Goal: Transaction & Acquisition: Download file/media

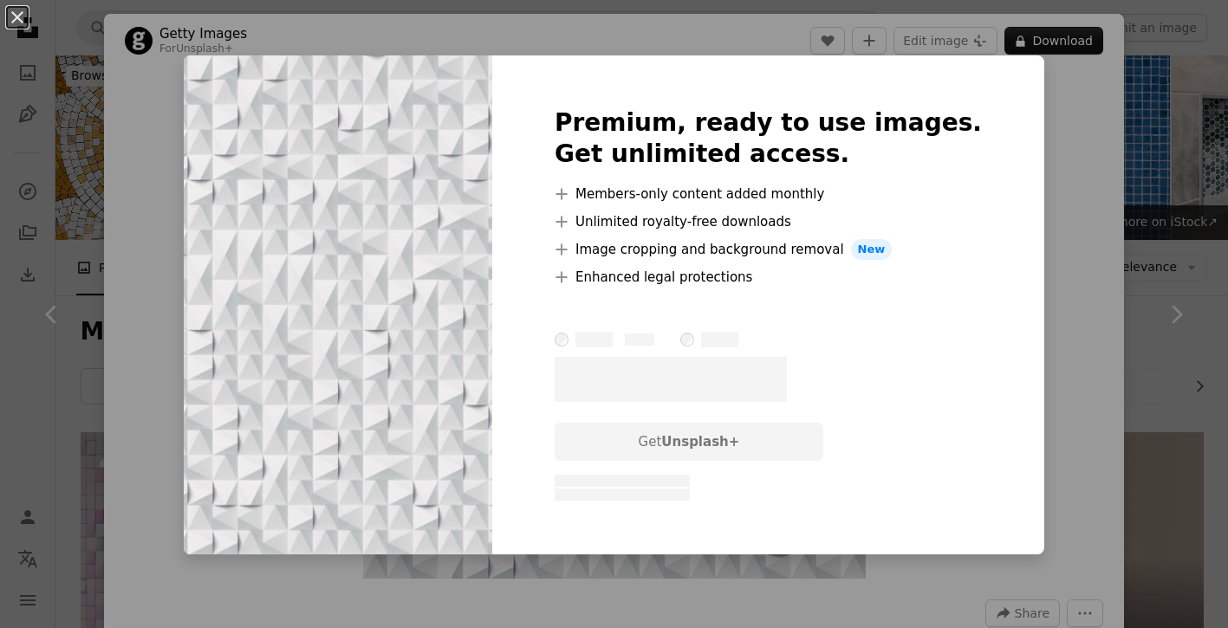
scroll to position [8236, 0]
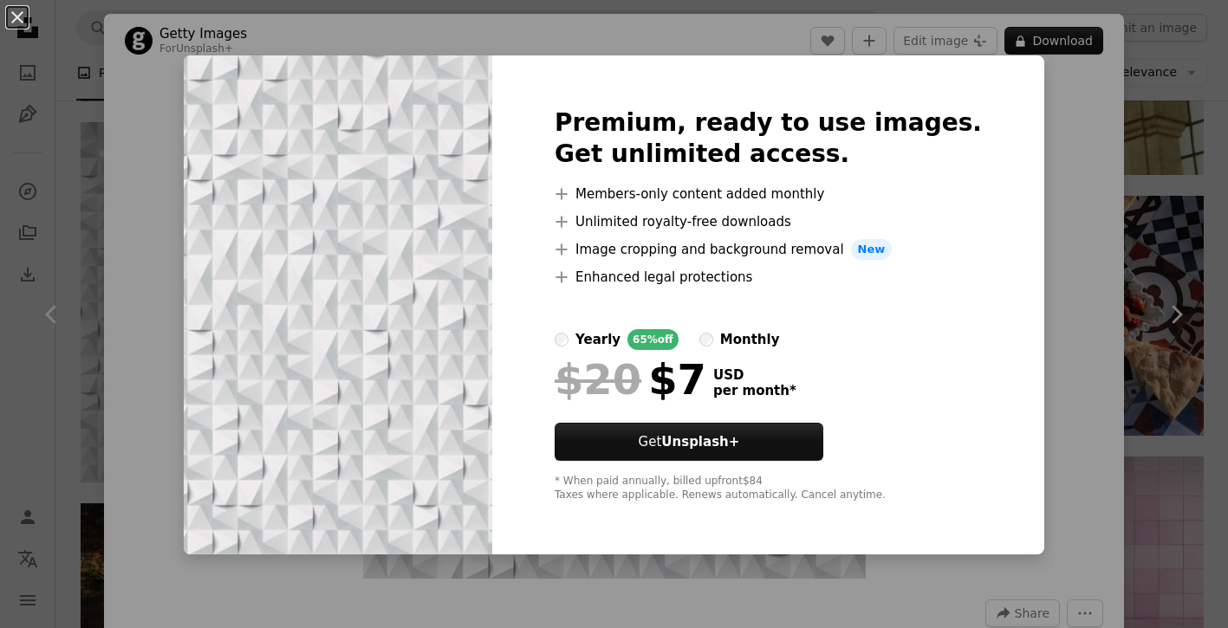
click at [1013, 224] on div "An X shape Premium, ready to use images. Get unlimited access. A plus sign Memb…" at bounding box center [614, 314] width 1228 height 628
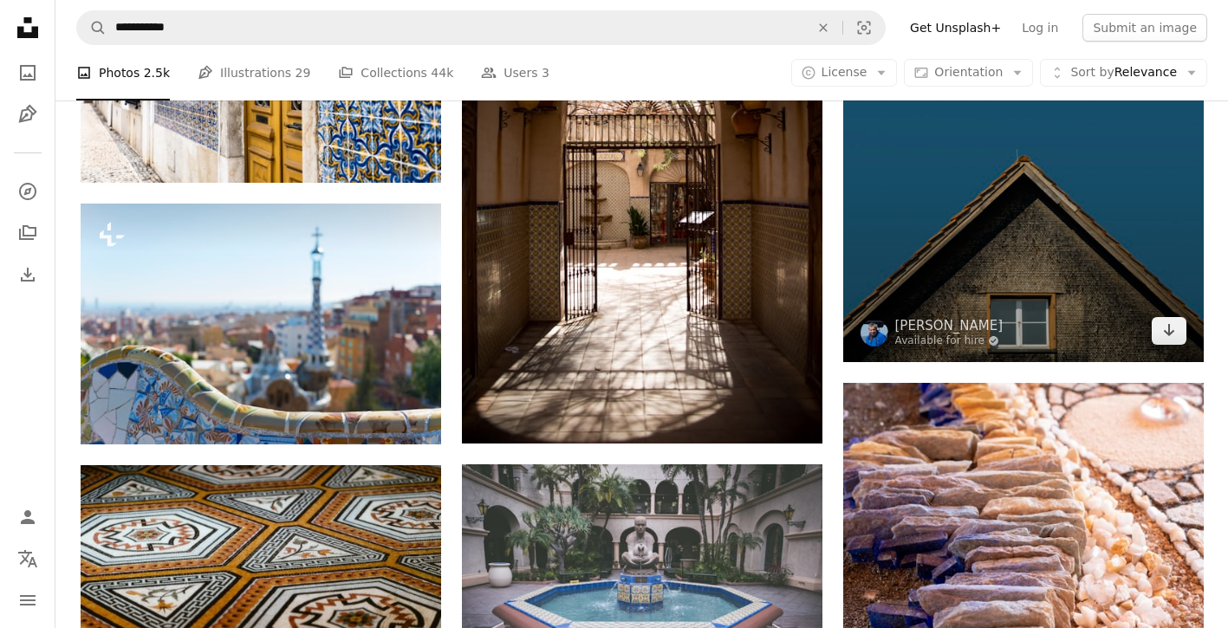
scroll to position [10688, 0]
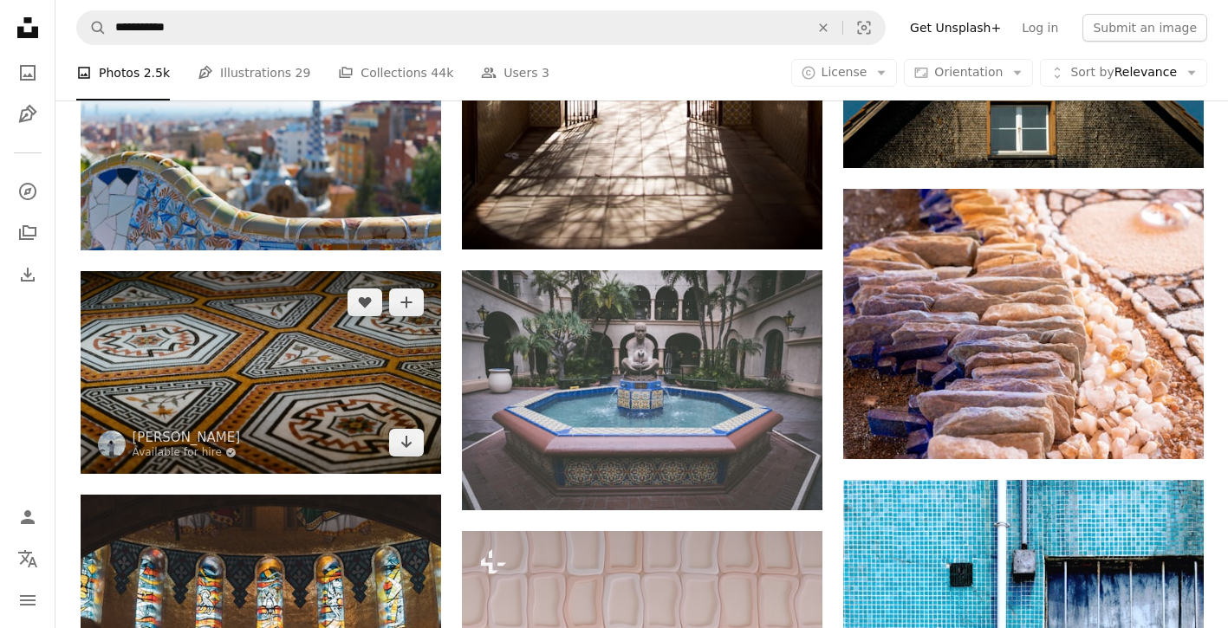
click at [289, 381] on img at bounding box center [261, 372] width 360 height 203
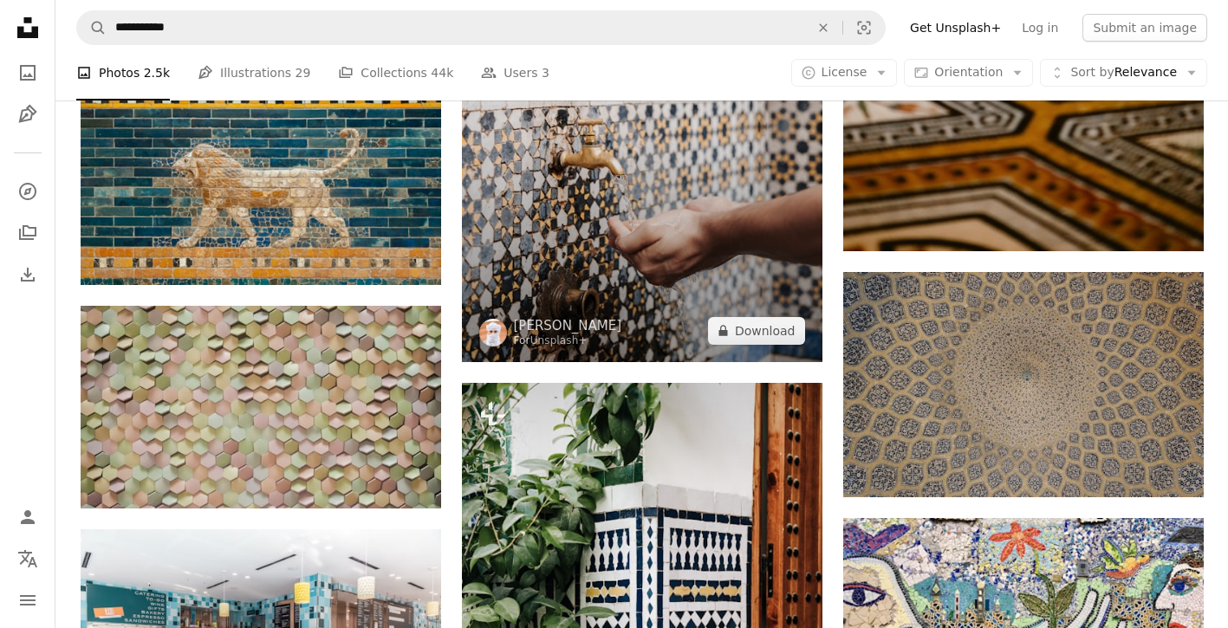
scroll to position [11966, 0]
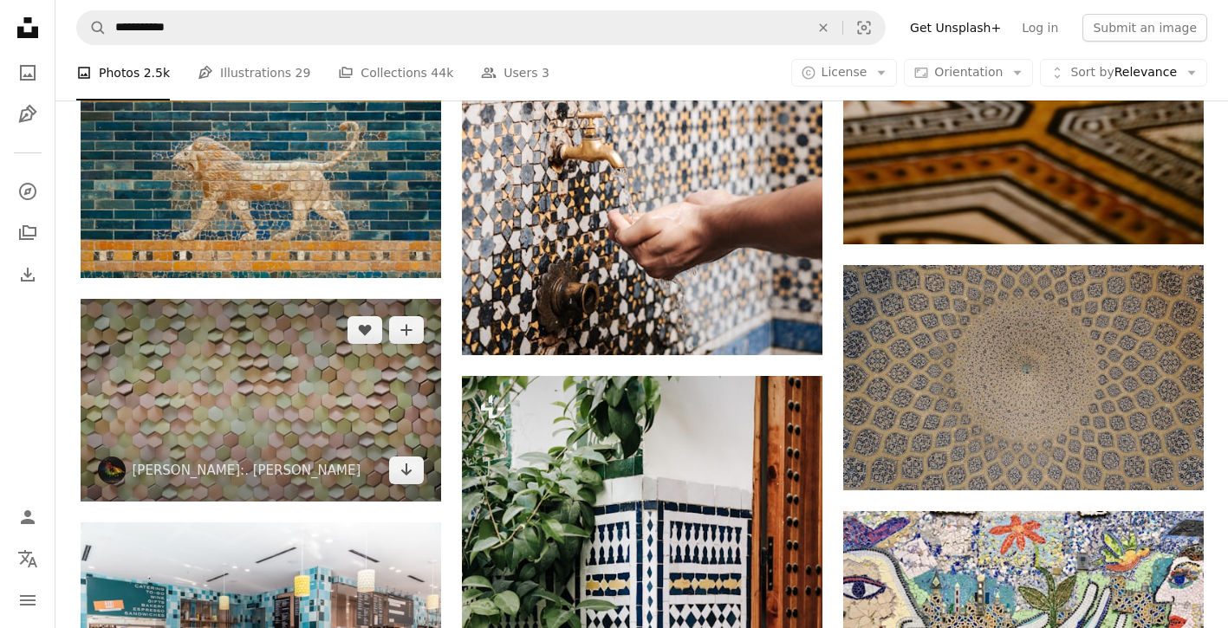
click at [205, 405] on img at bounding box center [261, 400] width 360 height 203
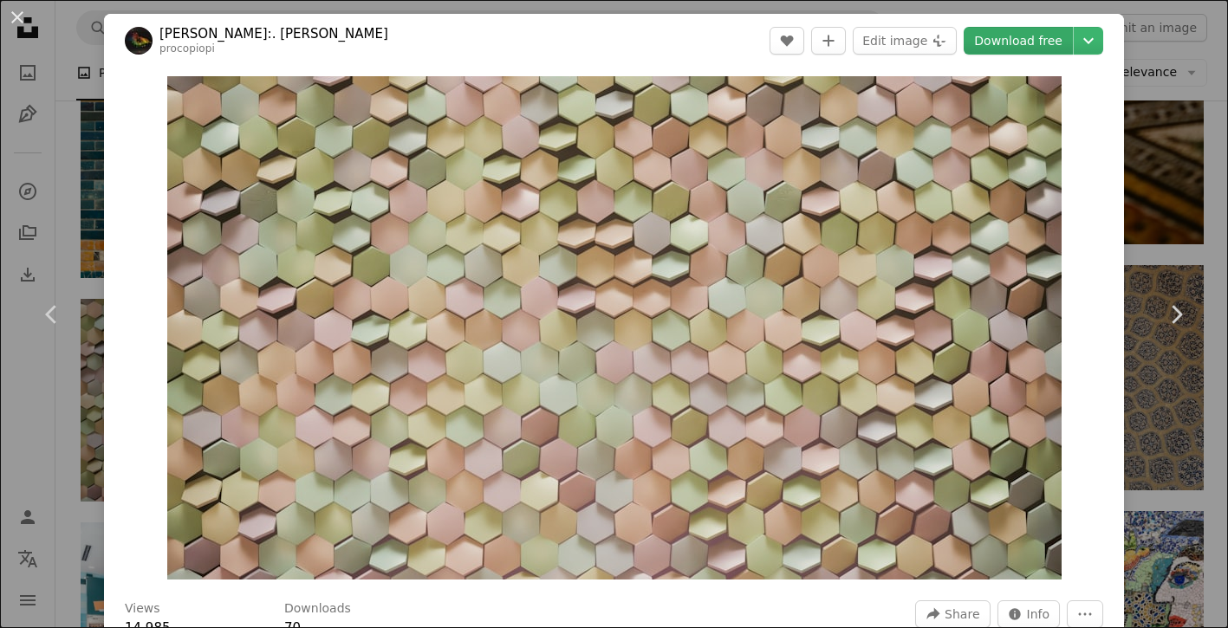
click at [1030, 29] on link "Download free" at bounding box center [1017, 41] width 109 height 28
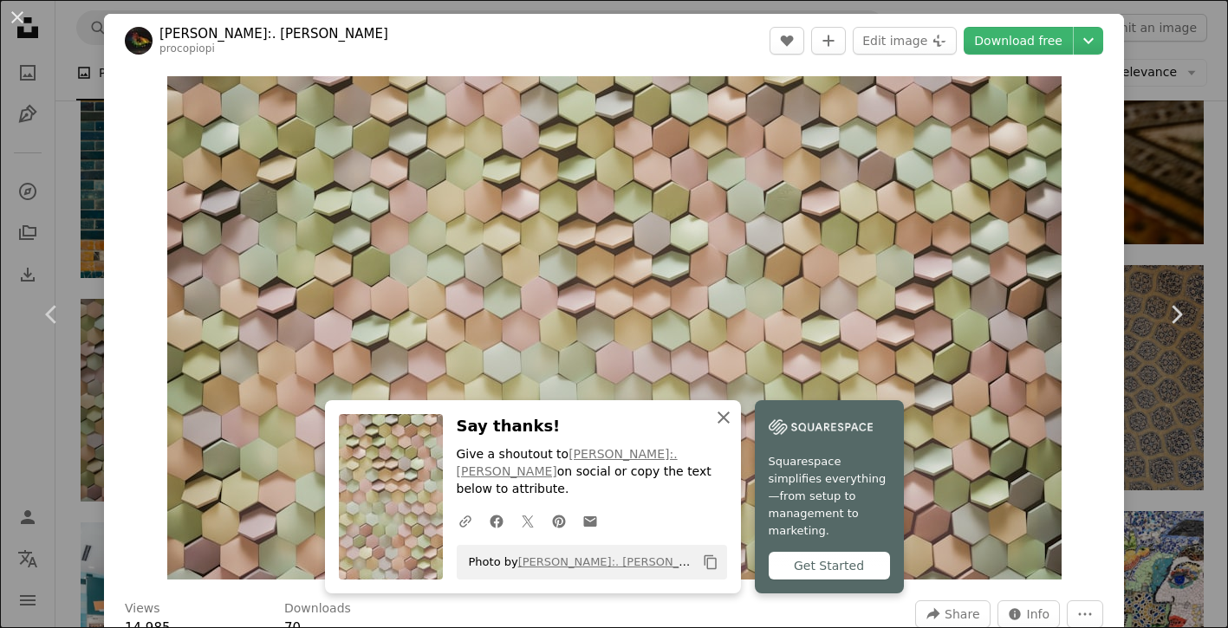
click at [723, 428] on icon "An X shape" at bounding box center [723, 417] width 21 height 21
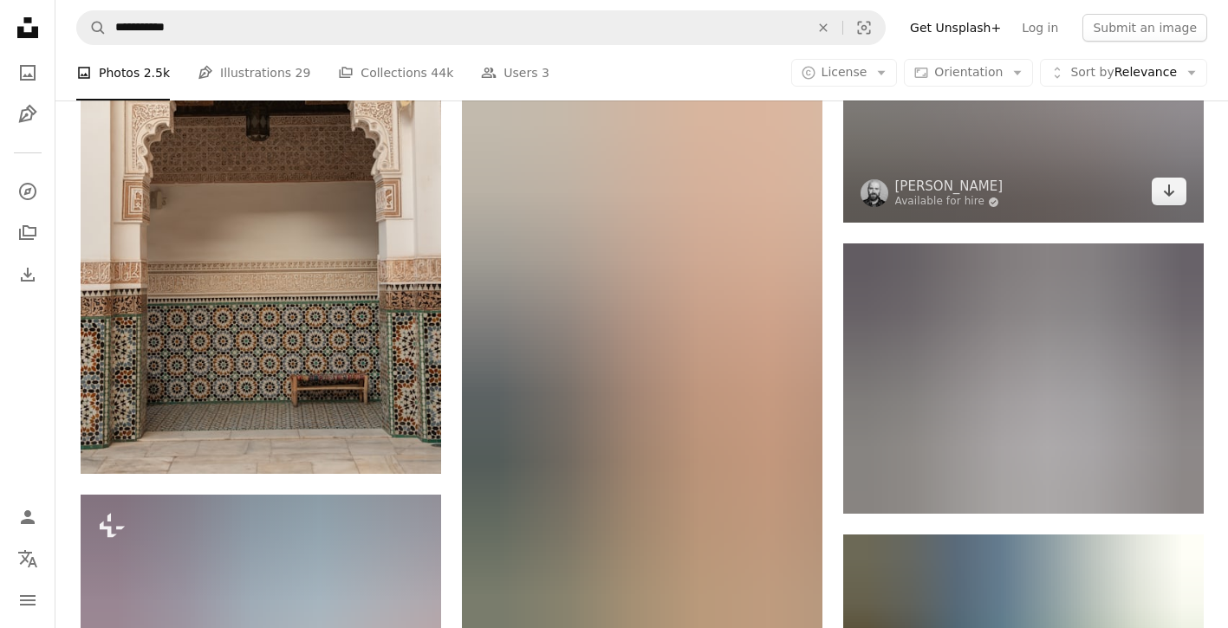
scroll to position [12817, 0]
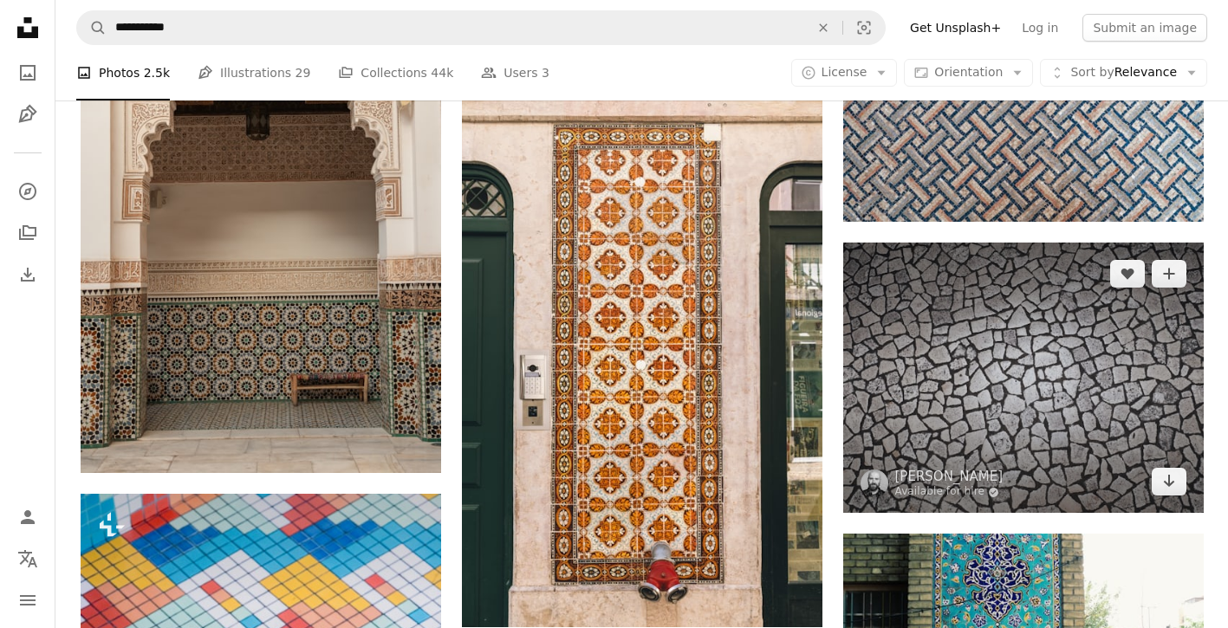
click at [1031, 356] on img at bounding box center [1023, 378] width 360 height 270
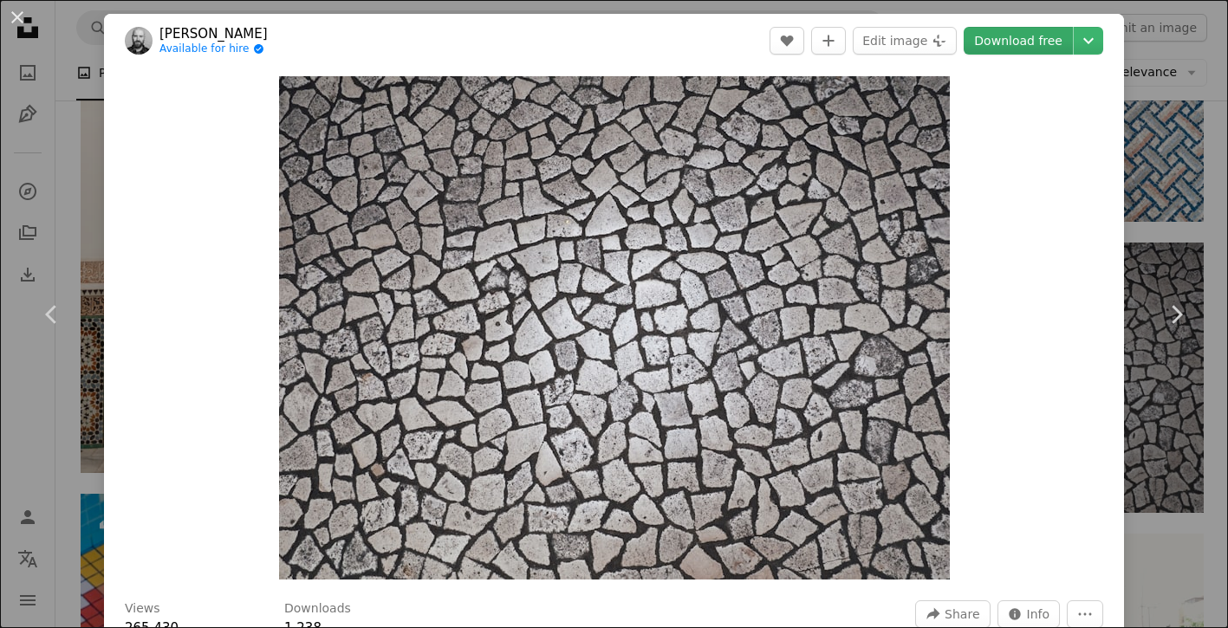
click at [1025, 54] on link "Download free" at bounding box center [1017, 41] width 109 height 28
